Goal: Task Accomplishment & Management: Manage account settings

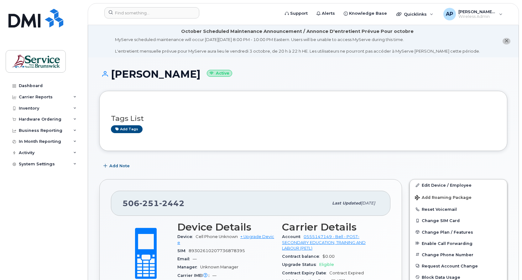
scroll to position [125, 0]
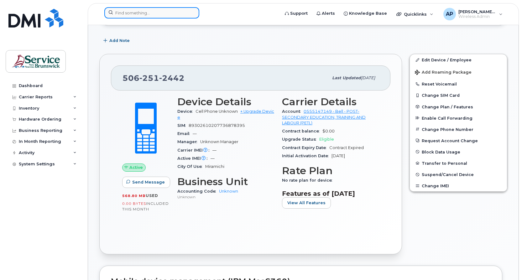
click at [138, 12] on input at bounding box center [151, 12] width 95 height 11
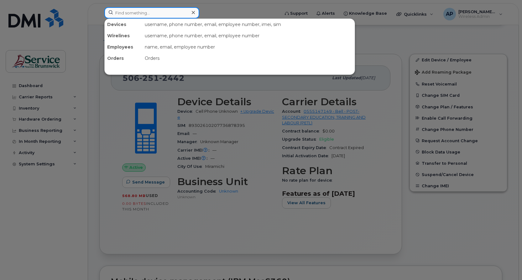
paste input "5062302753"
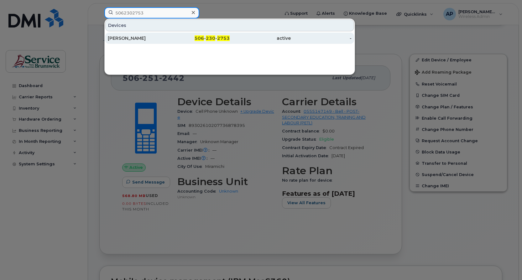
type input "5062302753"
click at [175, 40] on div "506 - 230 - 2753" at bounding box center [199, 38] width 61 height 6
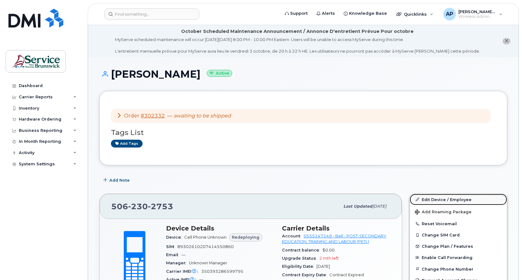
click at [460, 199] on link "Edit Device / Employee" at bounding box center [458, 199] width 97 height 11
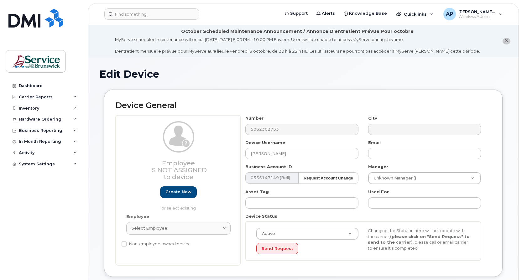
select select "34535599"
drag, startPoint x: 282, startPoint y: 153, endPoint x: 227, endPoint y: 150, distance: 54.9
click at [227, 150] on div "Employee Is not assigned to device Create new or select existing Employee Selec…" at bounding box center [303, 190] width 375 height 150
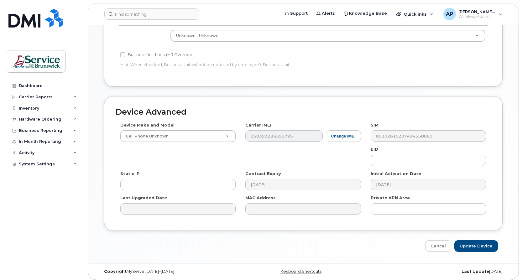
scroll to position [301, 0]
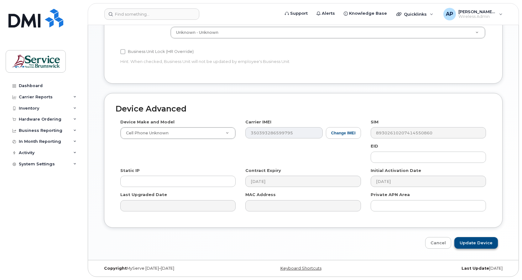
type input "Sarah Gallant"
click at [467, 241] on input "Update Device" at bounding box center [476, 243] width 44 height 12
type input "Saving..."
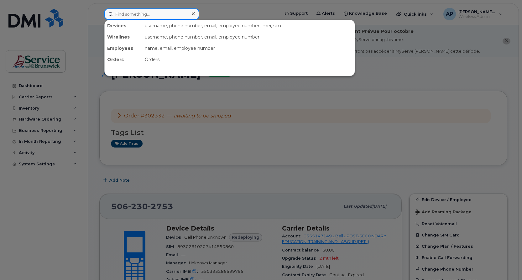
click at [141, 14] on input at bounding box center [151, 13] width 95 height 11
paste input "5062292263"
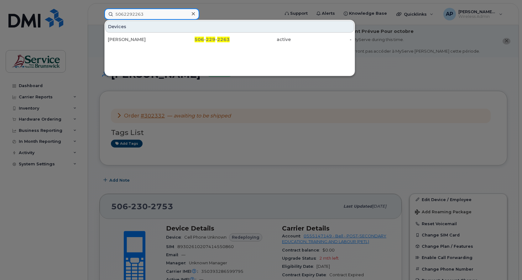
type input "5062292263"
click at [37, 222] on div at bounding box center [261, 140] width 522 height 280
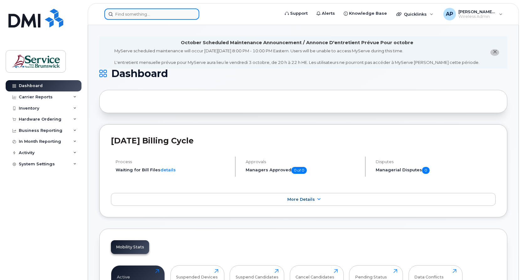
click at [132, 14] on input at bounding box center [151, 13] width 95 height 11
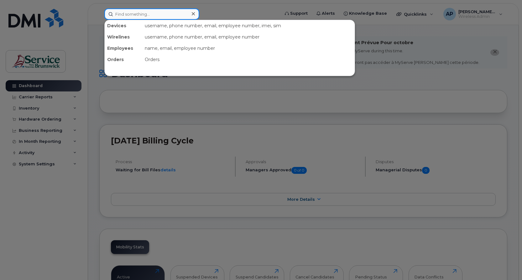
paste input "5064701890"
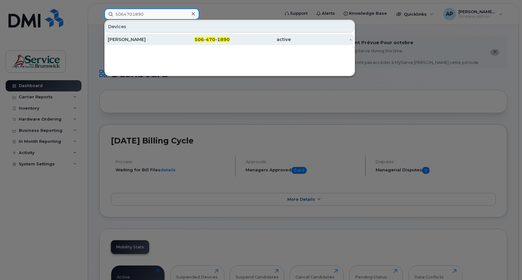
type input "5064701890"
click at [214, 40] on span "470" at bounding box center [210, 40] width 9 height 6
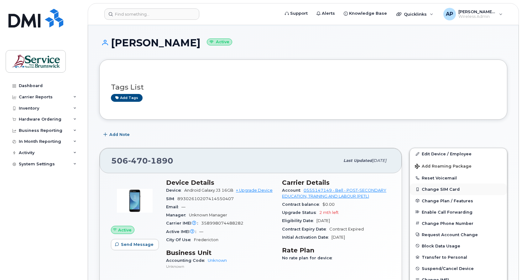
scroll to position [63, 0]
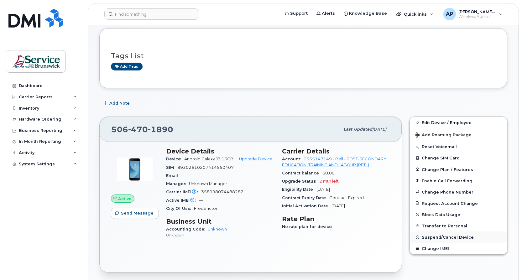
click at [469, 236] on span "Suspend/Cancel Device" at bounding box center [448, 237] width 52 height 5
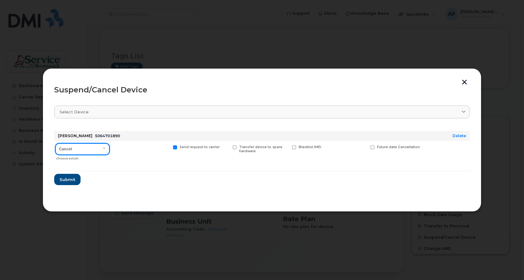
click at [105, 149] on select "Cancel Suspend - Extend Suspension Suspend - Reduced Rate Suspend - Full Rate S…" at bounding box center [82, 149] width 54 height 11
click at [69, 179] on span "Submit" at bounding box center [67, 180] width 16 height 6
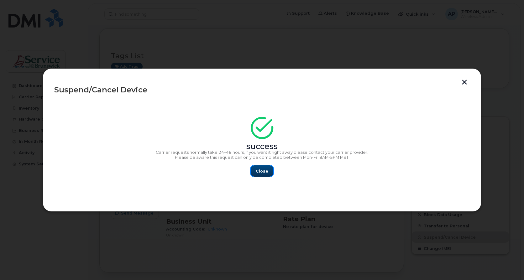
click at [258, 171] on span "Close" at bounding box center [262, 171] width 13 height 6
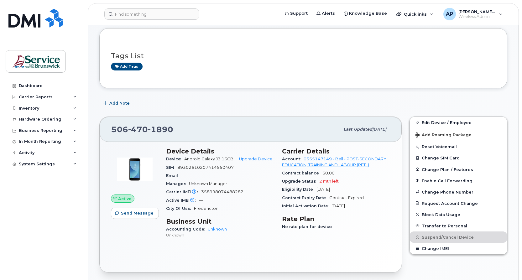
click at [311, 98] on div "Add Note" at bounding box center [303, 103] width 408 height 11
